Goal: Information Seeking & Learning: Learn about a topic

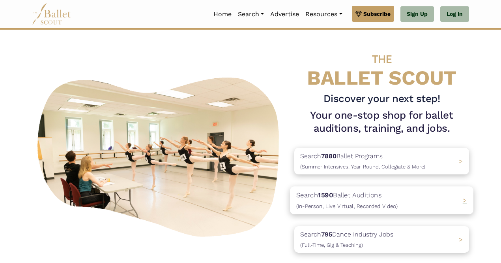
click at [344, 199] on p "Search 1590 Ballet Auditions (In-Person, Live Virtual, Recorded Video)" at bounding box center [347, 200] width 101 height 21
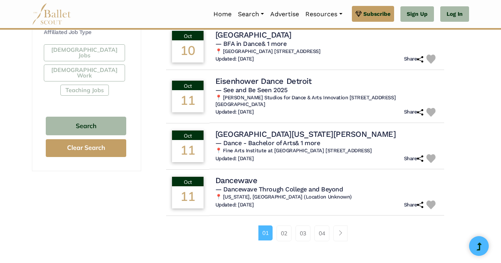
scroll to position [483, 0]
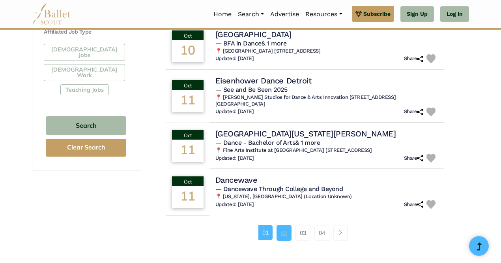
click at [287, 231] on link "02" at bounding box center [284, 233] width 15 height 16
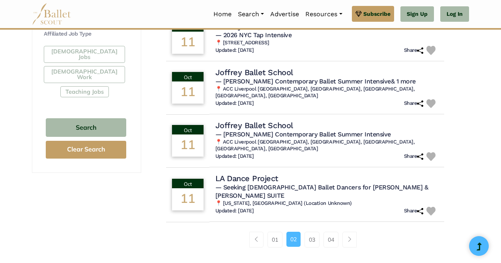
scroll to position [484, 0]
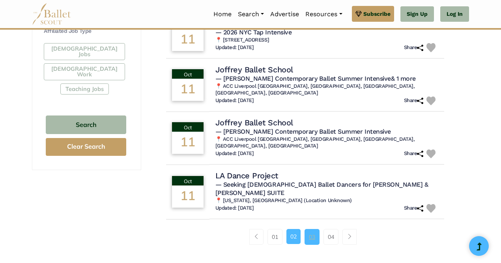
click at [312, 229] on link "03" at bounding box center [312, 237] width 15 height 16
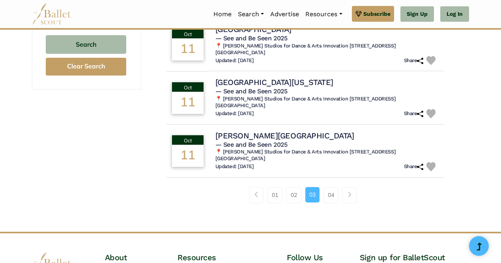
scroll to position [564, 0]
click at [330, 196] on link "04" at bounding box center [331, 194] width 15 height 16
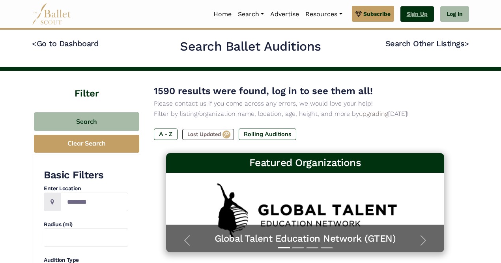
click at [410, 12] on link "Sign Up" at bounding box center [418, 14] width 34 height 16
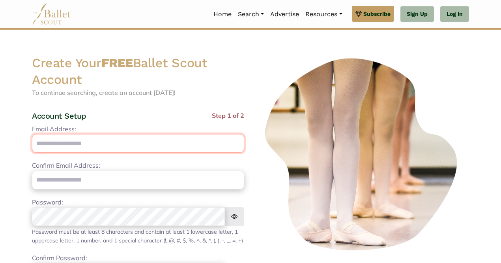
click at [88, 143] on input "Email Address:" at bounding box center [138, 143] width 212 height 19
type input "**********"
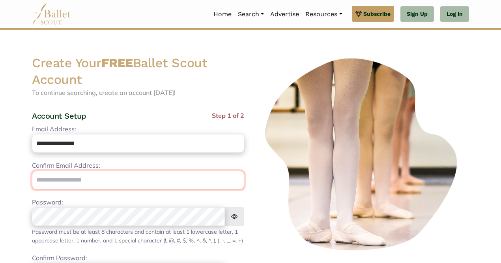
type input "**********"
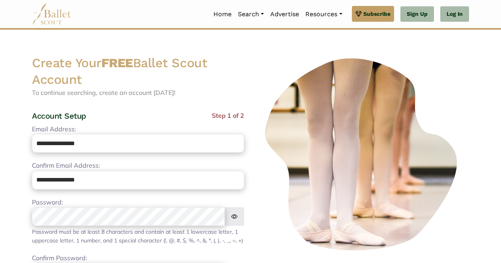
click at [234, 215] on img at bounding box center [235, 216] width 20 height 19
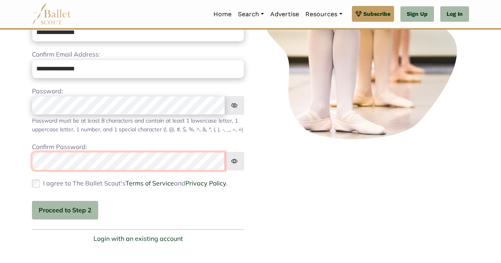
scroll to position [111, 0]
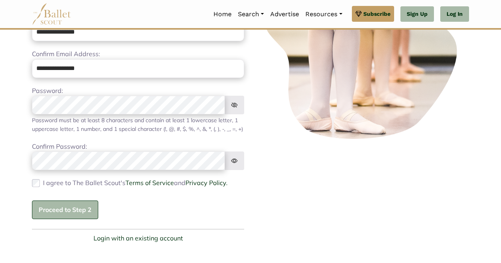
click at [64, 216] on button "Proceed to Step 2" at bounding box center [65, 209] width 66 height 19
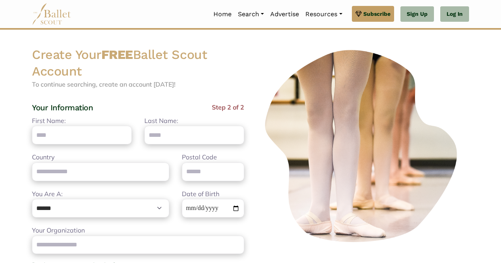
scroll to position [0, 0]
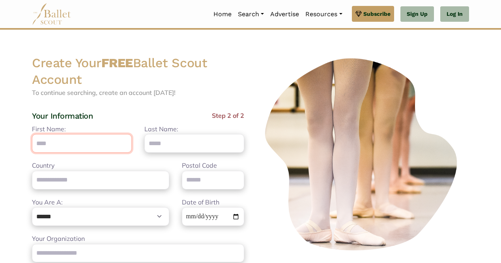
click at [84, 147] on input "First Name:" at bounding box center [82, 143] width 100 height 19
type input "*******"
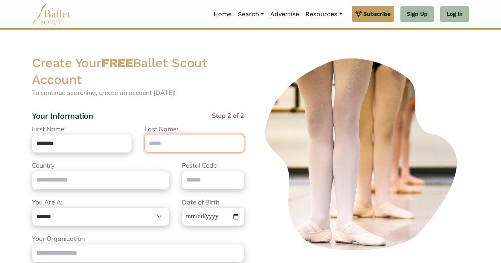
type input "****"
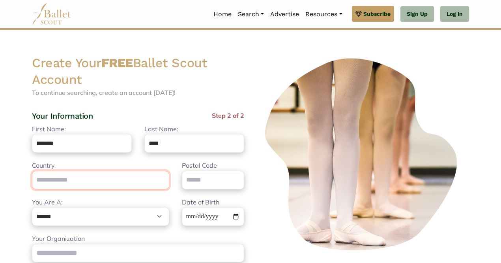
type input "**********"
type input "****"
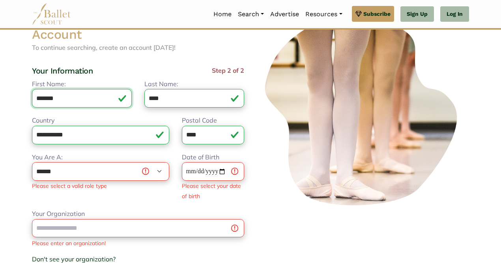
scroll to position [46, 0]
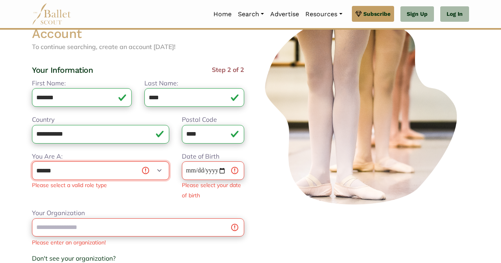
click at [158, 171] on select "**********" at bounding box center [100, 170] width 137 height 19
select select "***"
click at [32, 161] on select "**********" at bounding box center [100, 170] width 137 height 19
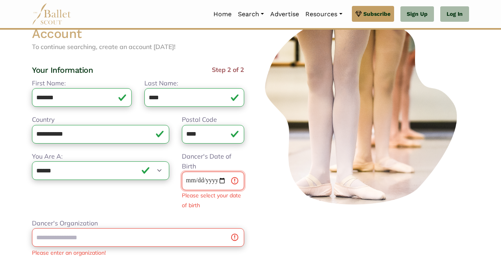
click at [214, 182] on input "Dancer's Date of Birth" at bounding box center [213, 180] width 62 height 19
click at [189, 182] on input "Dancer's Date of Birth" at bounding box center [213, 180] width 62 height 19
type input "**********"
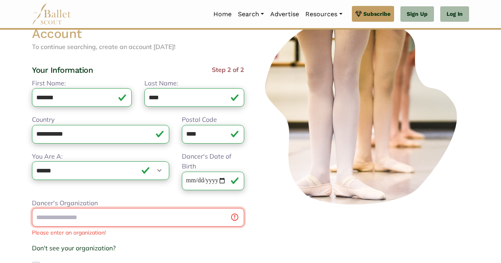
click at [157, 240] on div "Dancer's Organization Please enter an organization! Don't see your organization…" at bounding box center [138, 235] width 212 height 74
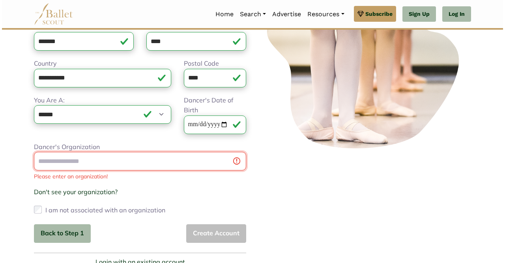
scroll to position [107, 0]
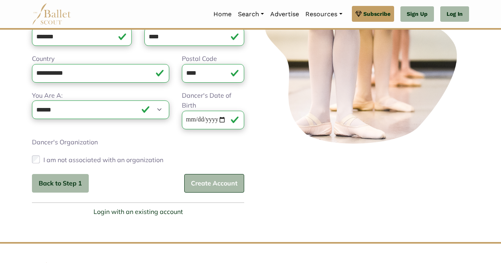
click at [216, 182] on button "Create Account" at bounding box center [214, 183] width 60 height 19
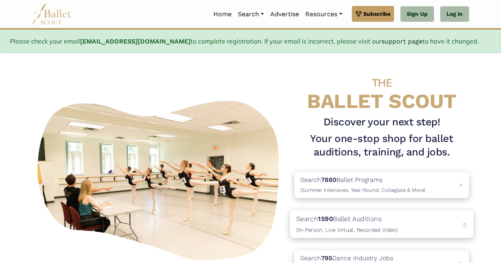
click at [340, 222] on p "Search 1590 Ballet Auditions (In-Person, Live Virtual, Recorded Video)" at bounding box center [347, 223] width 101 height 21
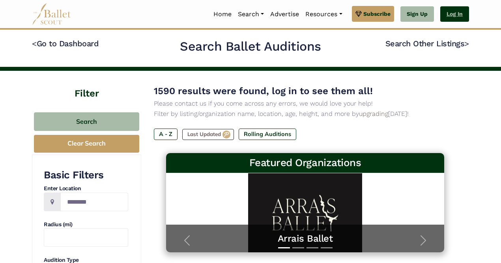
click at [453, 12] on link "Log In" at bounding box center [455, 14] width 29 height 16
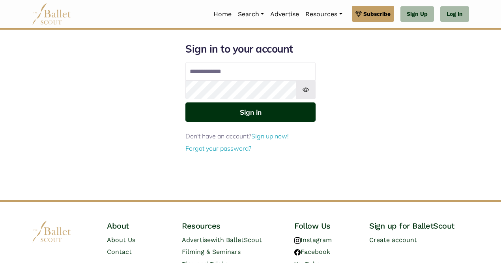
type input "**********"
click at [256, 112] on button "Sign in" at bounding box center [251, 111] width 130 height 19
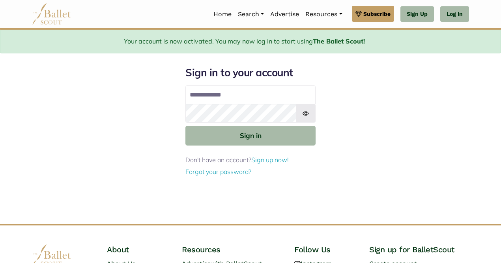
type input "**********"
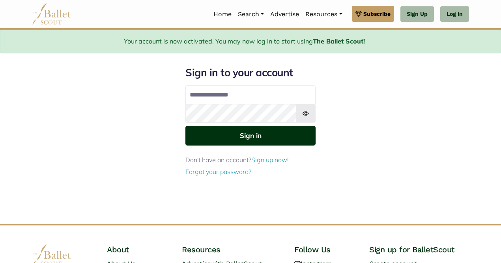
click at [252, 133] on button "Sign in" at bounding box center [251, 135] width 130 height 19
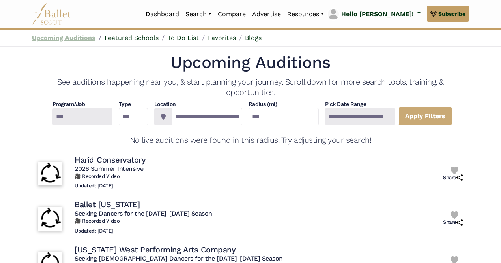
click at [76, 38] on link "Upcoming Auditions" at bounding box center [64, 38] width 64 height 8
click at [66, 34] on link "Upcoming Auditions" at bounding box center [64, 38] width 64 height 8
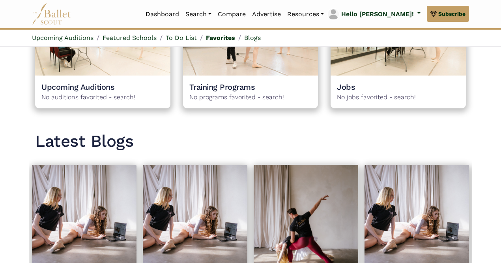
scroll to position [789, 0]
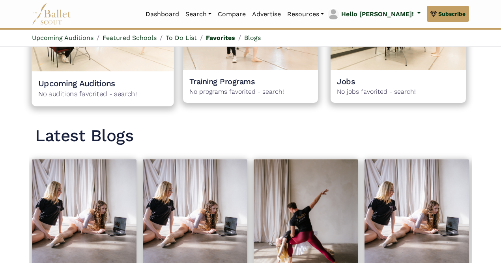
click at [112, 62] on img at bounding box center [103, 21] width 142 height 99
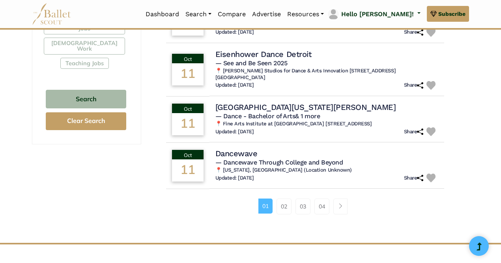
scroll to position [510, 0]
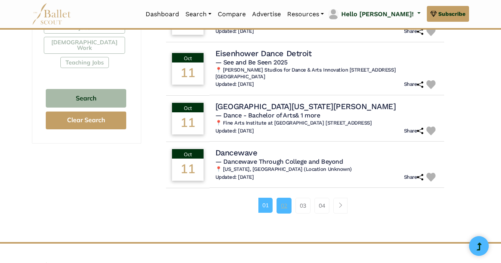
click at [285, 212] on link "02" at bounding box center [284, 205] width 15 height 16
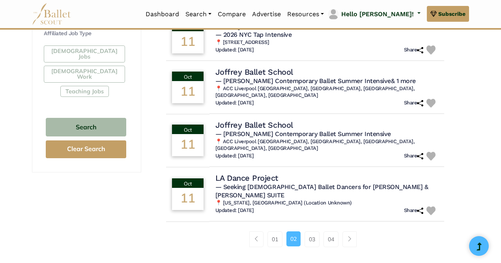
scroll to position [482, 0]
click at [314, 231] on link "03" at bounding box center [312, 239] width 15 height 16
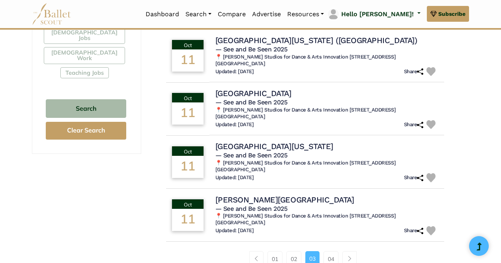
scroll to position [550, 0]
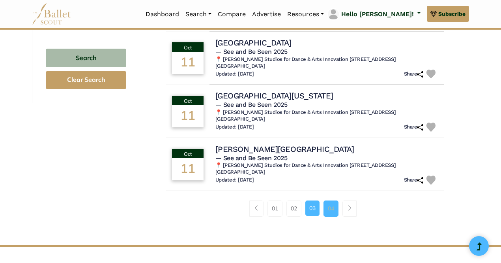
click at [327, 210] on link "04" at bounding box center [331, 208] width 15 height 16
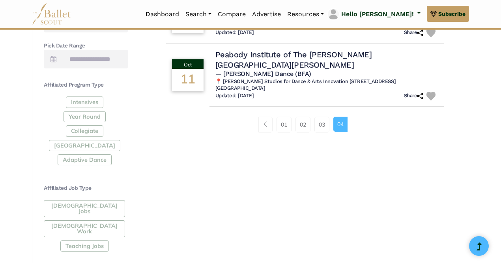
scroll to position [329, 0]
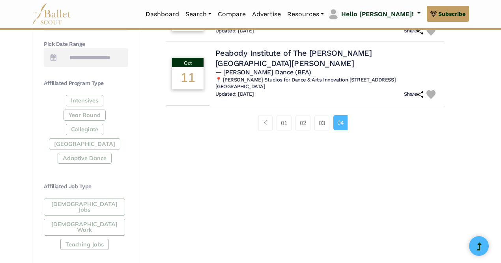
click at [85, 114] on div "Intensives Year Round Collegiate [GEOGRAPHIC_DATA] Adaptive Dance" at bounding box center [86, 131] width 84 height 72
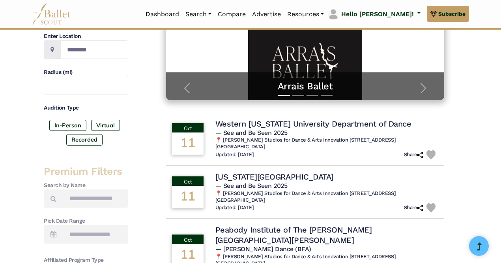
scroll to position [148, 0]
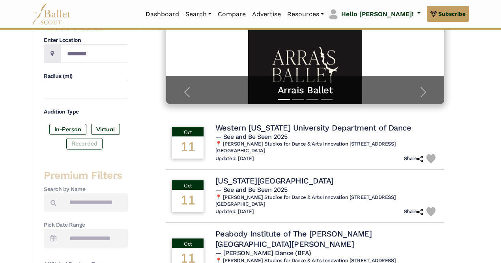
click at [84, 144] on label "Recorded" at bounding box center [84, 143] width 36 height 11
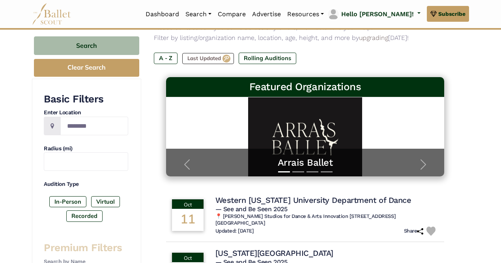
scroll to position [75, 0]
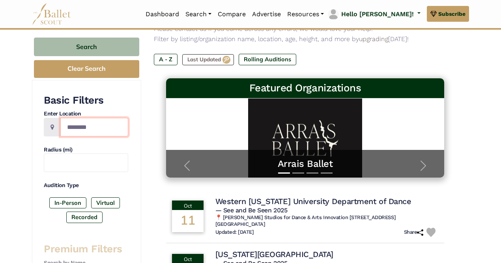
click at [84, 126] on input "Location" at bounding box center [94, 127] width 68 height 19
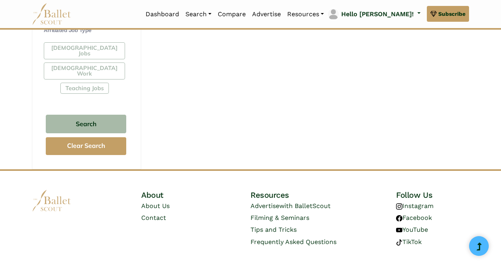
scroll to position [490, 0]
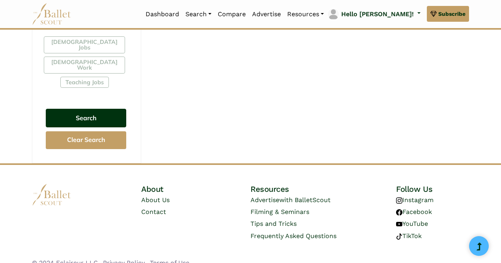
click at [81, 109] on button "Search" at bounding box center [86, 118] width 81 height 19
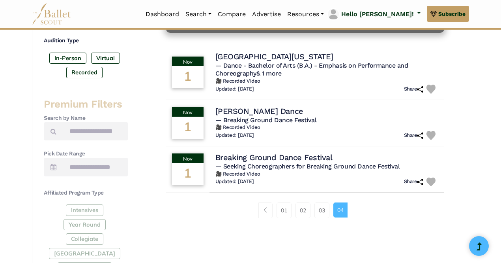
scroll to position [220, 0]
click at [265, 208] on span "Page navigation example" at bounding box center [266, 210] width 6 height 6
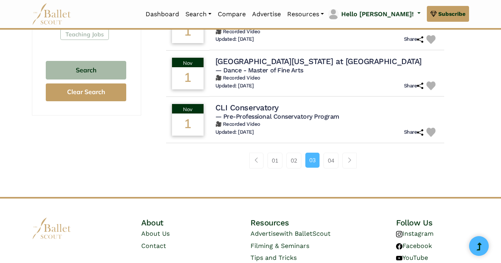
scroll to position [539, 0]
click at [276, 161] on link "01" at bounding box center [275, 160] width 15 height 16
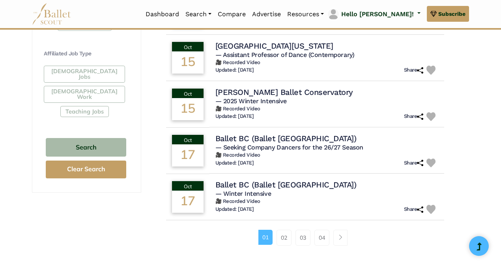
scroll to position [463, 0]
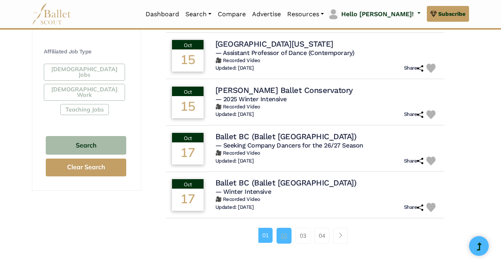
click at [283, 235] on link "02" at bounding box center [284, 235] width 15 height 16
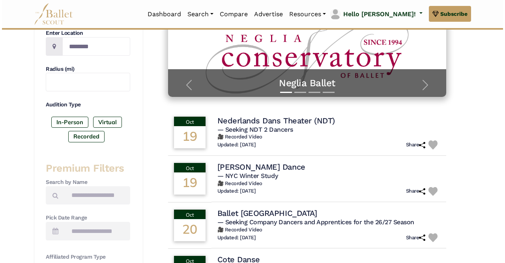
scroll to position [156, 0]
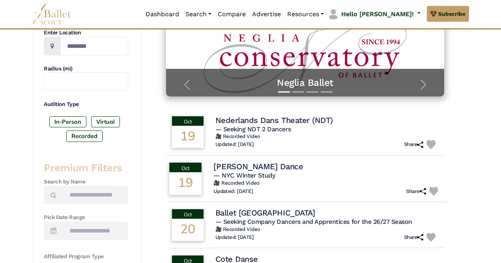
drag, startPoint x: 0, startPoint y: 0, endPoint x: 308, endPoint y: 183, distance: 358.5
click at [308, 183] on h6 "🎥 Recorded Video" at bounding box center [328, 183] width 228 height 7
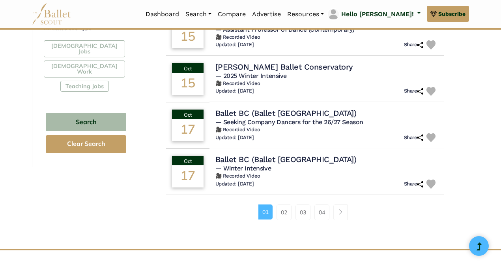
scroll to position [487, 0]
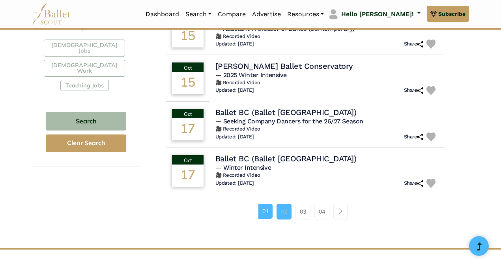
click at [283, 211] on link "02" at bounding box center [284, 211] width 15 height 16
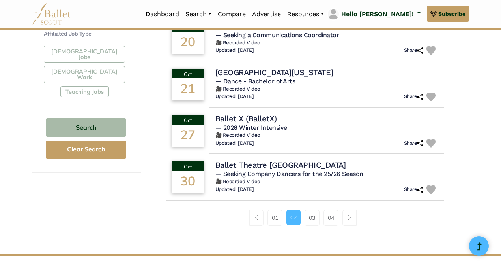
scroll to position [481, 0]
click at [311, 220] on link "03" at bounding box center [312, 217] width 15 height 16
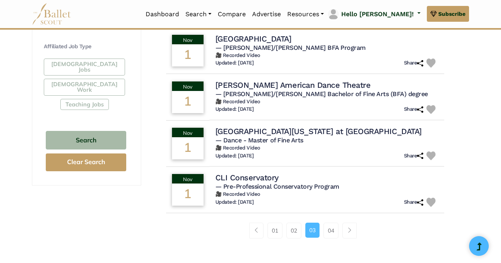
scroll to position [484, 0]
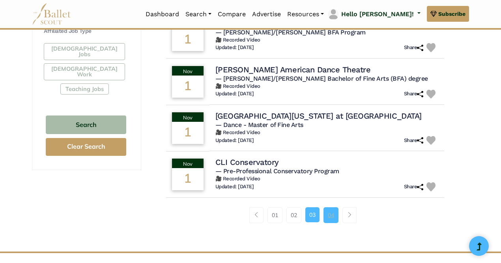
click at [334, 215] on link "04" at bounding box center [331, 215] width 15 height 16
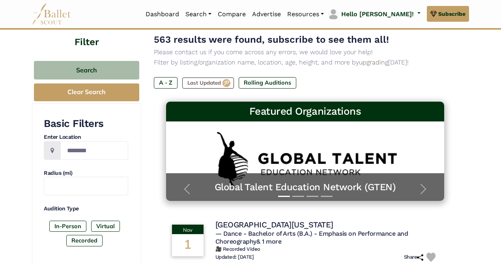
scroll to position [51, 0]
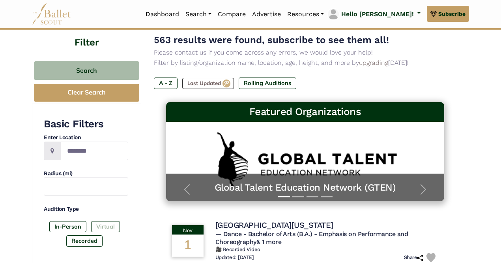
click at [109, 224] on label "Virtual" at bounding box center [105, 226] width 29 height 11
click at [85, 240] on label "Recorded" at bounding box center [84, 240] width 36 height 11
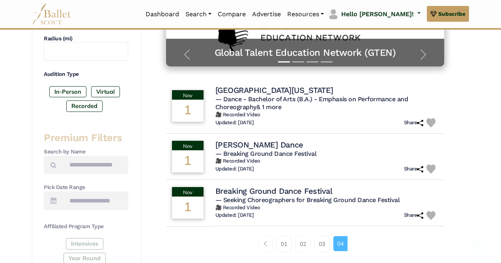
scroll to position [186, 0]
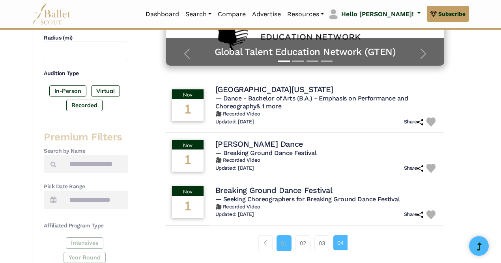
click at [279, 242] on link "01" at bounding box center [284, 243] width 15 height 16
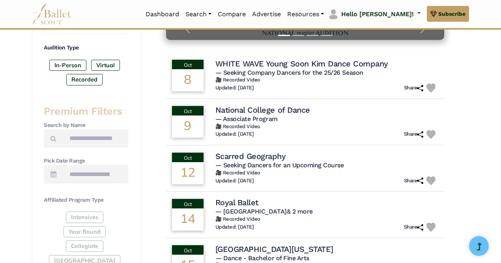
scroll to position [212, 0]
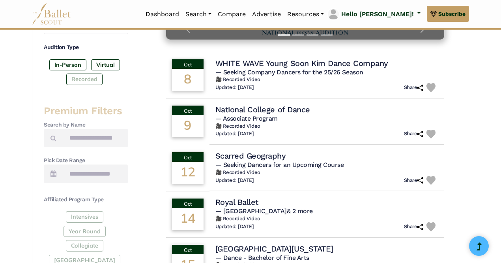
click at [80, 79] on label "Recorded" at bounding box center [84, 78] width 36 height 11
click at [101, 60] on label "Virtual" at bounding box center [105, 64] width 29 height 11
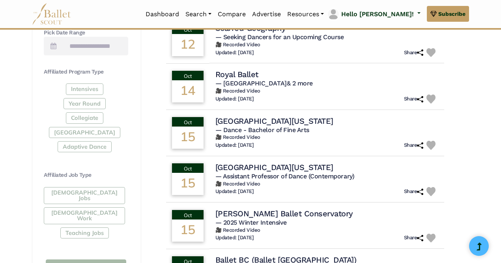
scroll to position [344, 0]
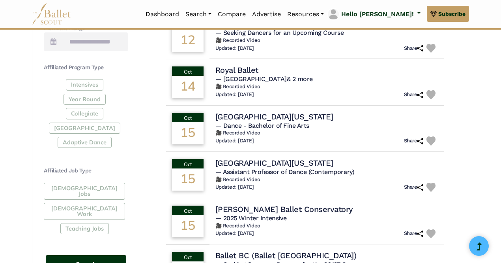
click at [81, 255] on button "Search" at bounding box center [86, 264] width 81 height 19
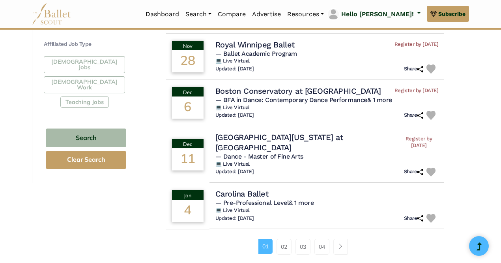
scroll to position [471, 0]
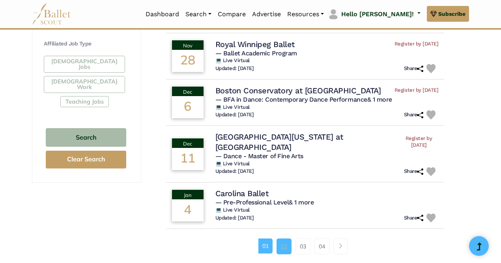
click at [285, 238] on link "02" at bounding box center [284, 246] width 15 height 16
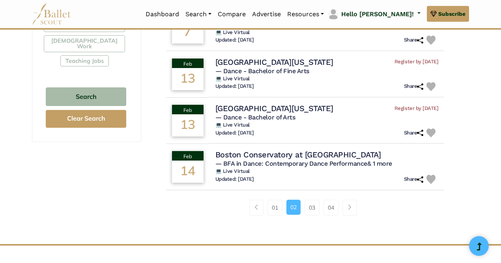
scroll to position [512, 0]
click at [313, 208] on link "03" at bounding box center [312, 207] width 15 height 16
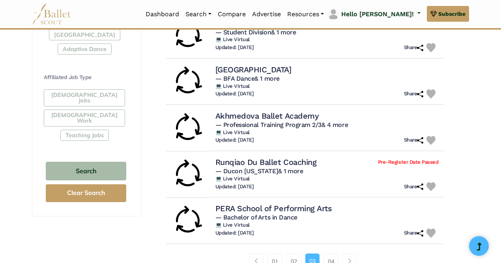
scroll to position [438, 0]
click at [481, 194] on div "Filter Search Clear Search Basic Filters Enter Location Radius (mi) Audition Ty…" at bounding box center [250, 20] width 501 height 775
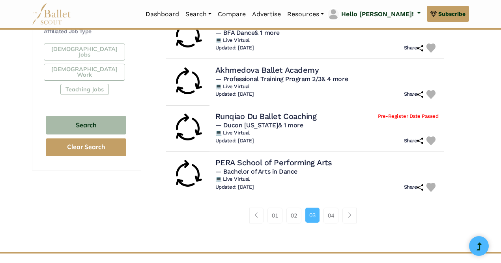
scroll to position [488, 0]
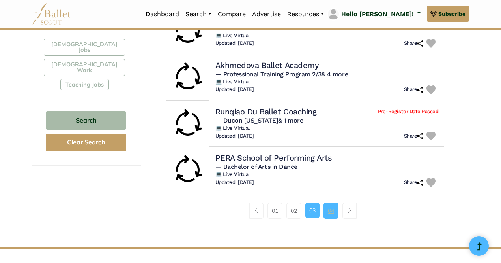
click at [329, 213] on link "04" at bounding box center [331, 211] width 15 height 16
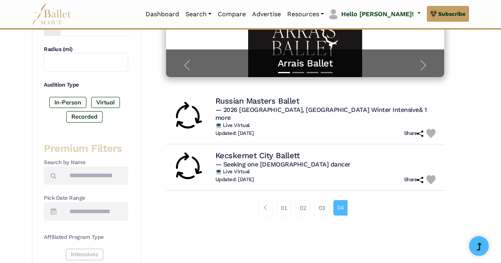
scroll to position [175, 0]
